Goal: Task Accomplishment & Management: Manage account settings

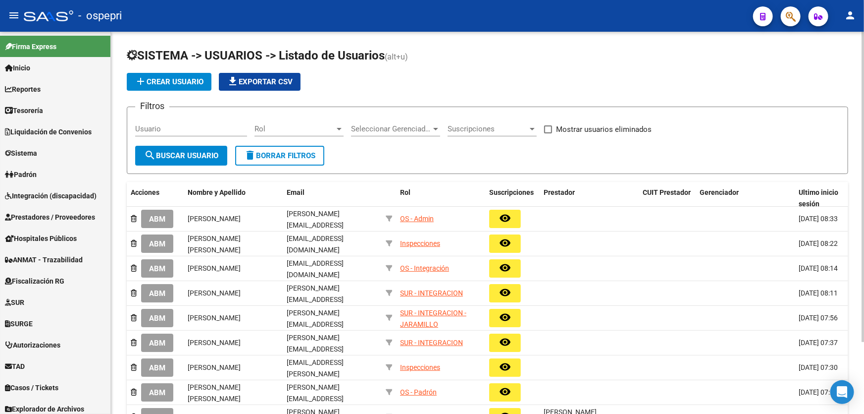
click at [172, 124] on input "Usuario" at bounding box center [191, 128] width 112 height 9
paste input "27328295429"
type input "27328295429"
click at [188, 163] on button "search Buscar Usuario" at bounding box center [181, 156] width 92 height 20
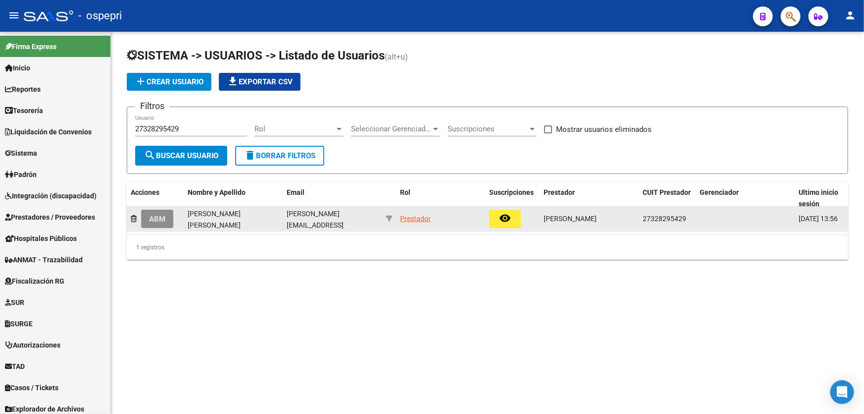
click at [162, 220] on span "ABM" at bounding box center [157, 218] width 16 height 9
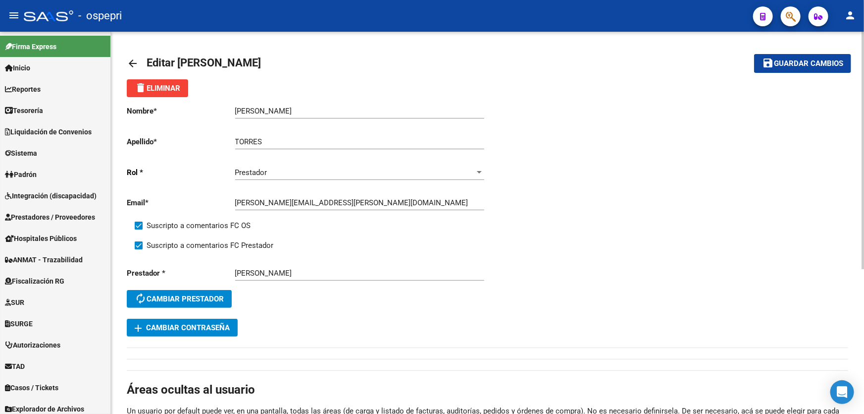
click at [207, 323] on span "add Cambiar Contraseña" at bounding box center [182, 327] width 95 height 9
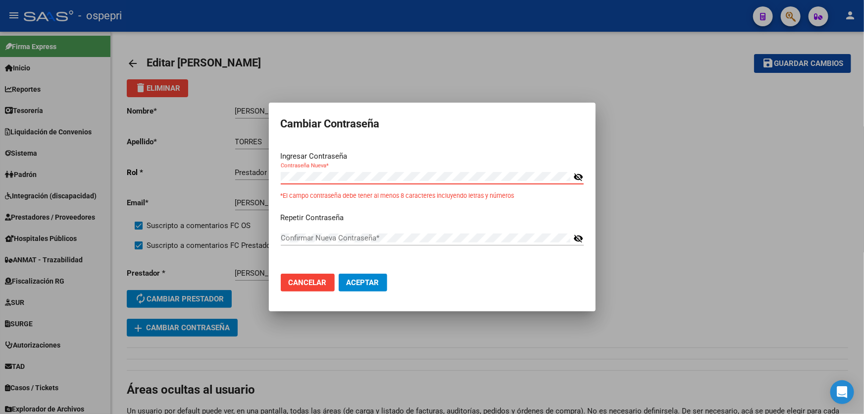
drag, startPoint x: 444, startPoint y: 22, endPoint x: 444, endPoint y: 27, distance: 5.4
click at [444, 24] on div at bounding box center [432, 207] width 864 height 414
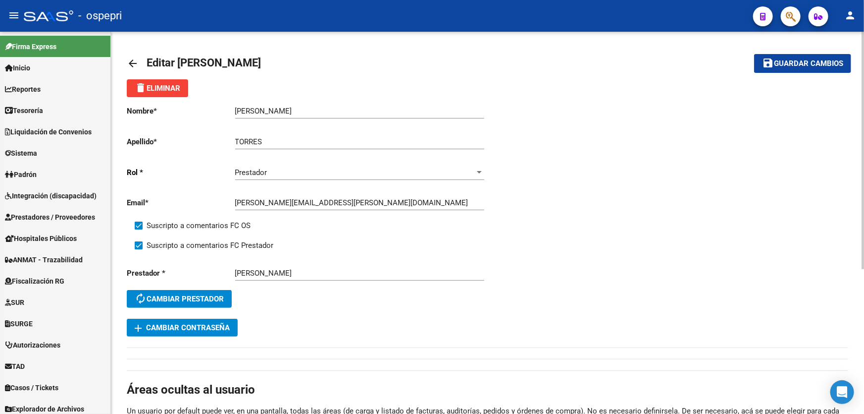
click at [196, 326] on span "add Cambiar Contraseña" at bounding box center [182, 327] width 95 height 9
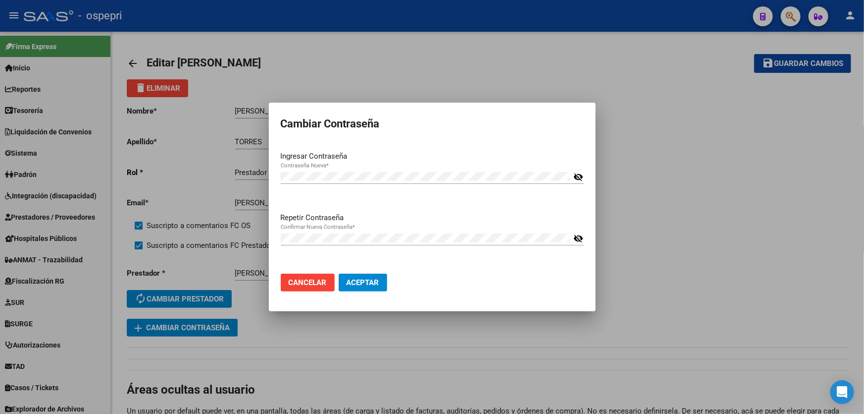
click at [517, 292] on mat-dialog-actions "Cancelar Aceptar" at bounding box center [432, 282] width 303 height 34
click at [372, 288] on button "Aceptar" at bounding box center [363, 282] width 49 height 18
